Goal: Task Accomplishment & Management: Use online tool/utility

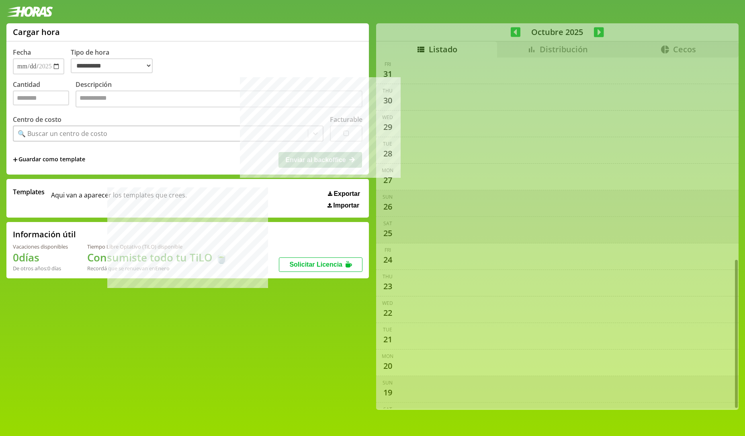
select select "**********"
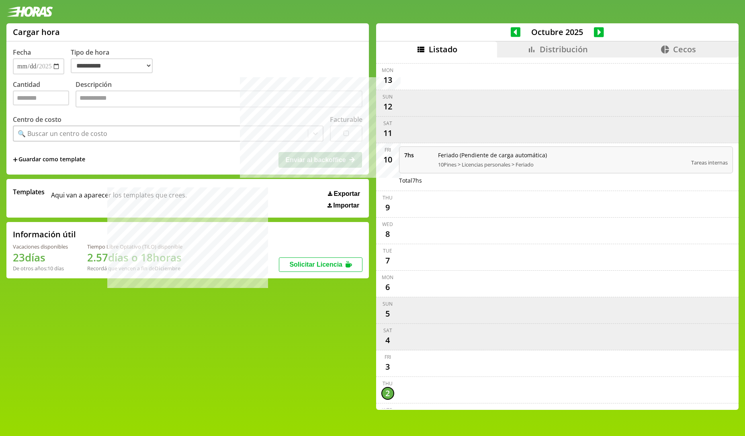
click at [557, 52] on span "Distribución" at bounding box center [564, 49] width 48 height 11
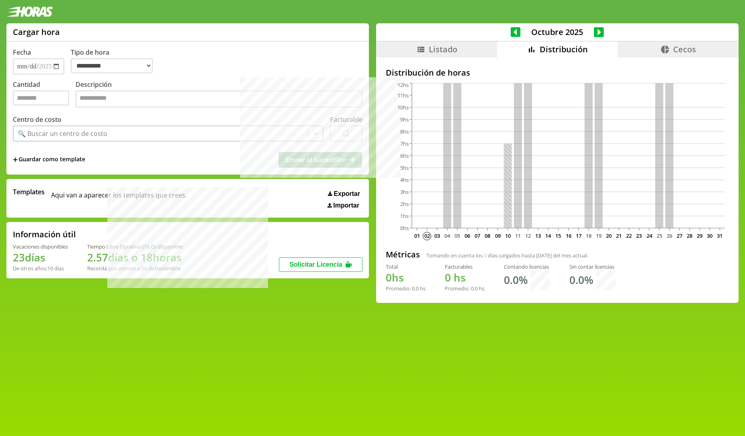
click at [199, 332] on main "**********" at bounding box center [372, 218] width 745 height 436
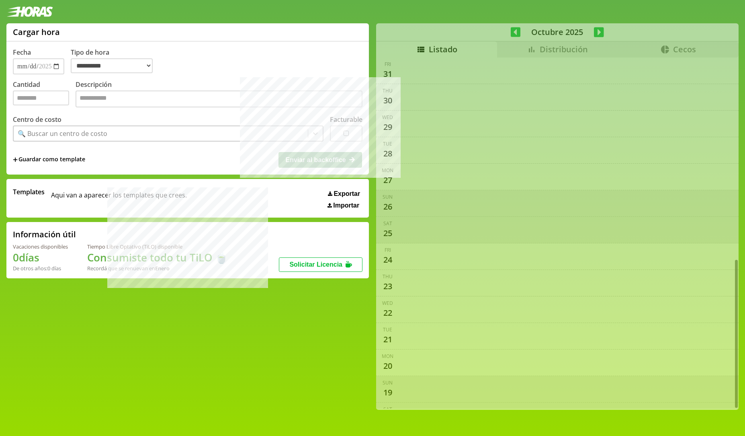
select select "**********"
